Goal: Task Accomplishment & Management: Use online tool/utility

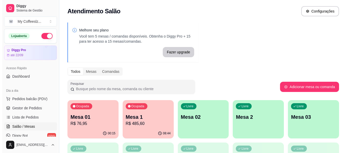
scroll to position [51, 0]
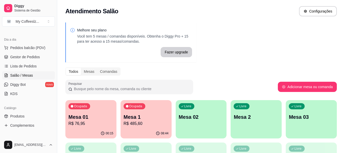
click at [200, 127] on div "Livre Mesa 02" at bounding box center [201, 116] width 51 height 32
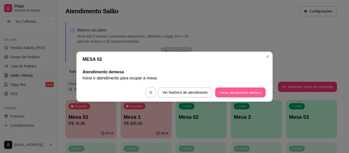
click at [226, 93] on button "Iniciar atendimento de mesa" at bounding box center [240, 92] width 51 height 10
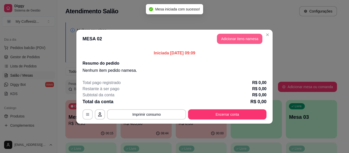
click at [222, 40] on button "Adicionar itens na mesa" at bounding box center [239, 39] width 45 height 10
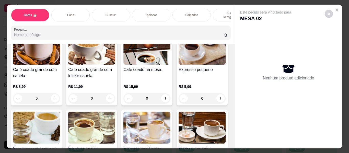
scroll to position [281, 0]
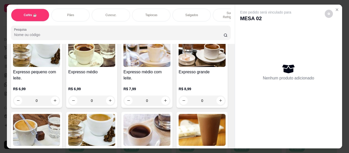
click at [219, 23] on icon "increase-product-quantity" at bounding box center [221, 22] width 4 height 4
type input "1"
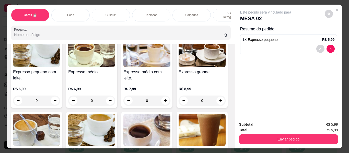
click at [223, 11] on p "Sucos e Refrigerantes" at bounding box center [232, 15] width 30 height 8
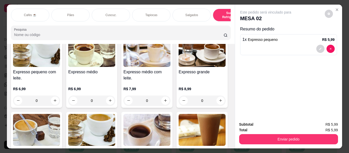
scroll to position [14, 0]
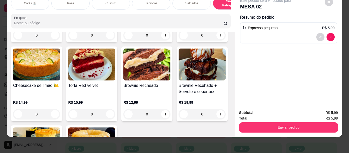
type input "1"
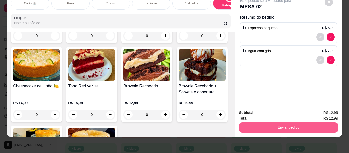
click at [253, 122] on button "Enviar pedido" at bounding box center [288, 127] width 99 height 10
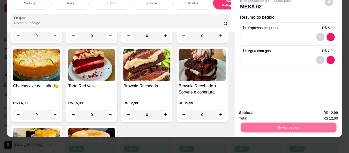
click at [253, 112] on button "Não registrar e enviar pedido" at bounding box center [272, 110] width 52 height 9
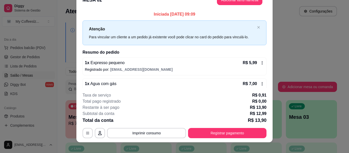
click at [253, 112] on div "**********" at bounding box center [174, 115] width 184 height 46
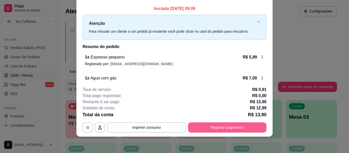
click at [201, 125] on button "Registrar pagamento" at bounding box center [227, 127] width 78 height 10
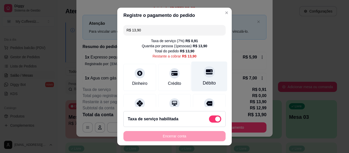
click at [206, 69] on icon at bounding box center [209, 71] width 7 height 7
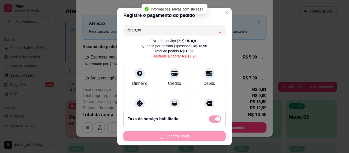
type input "R$ 0,00"
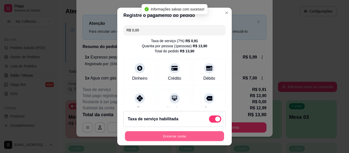
click at [165, 136] on button "Encerrar conta" at bounding box center [174, 136] width 99 height 10
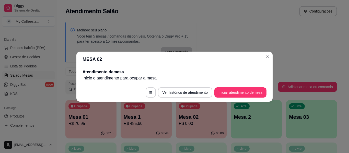
scroll to position [0, 0]
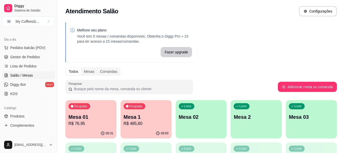
click at [229, 18] on div "Atendimento Salão Configurações" at bounding box center [201, 9] width 288 height 19
click at [100, 130] on div "00:48" at bounding box center [91, 133] width 50 height 10
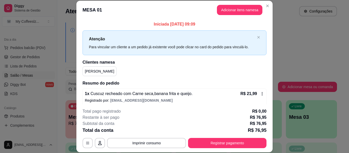
click at [171, 92] on span "Cuscuz recheado com Carne seca,banana frita e queijo." at bounding box center [140, 93] width 103 height 4
